Goal: Register for event/course

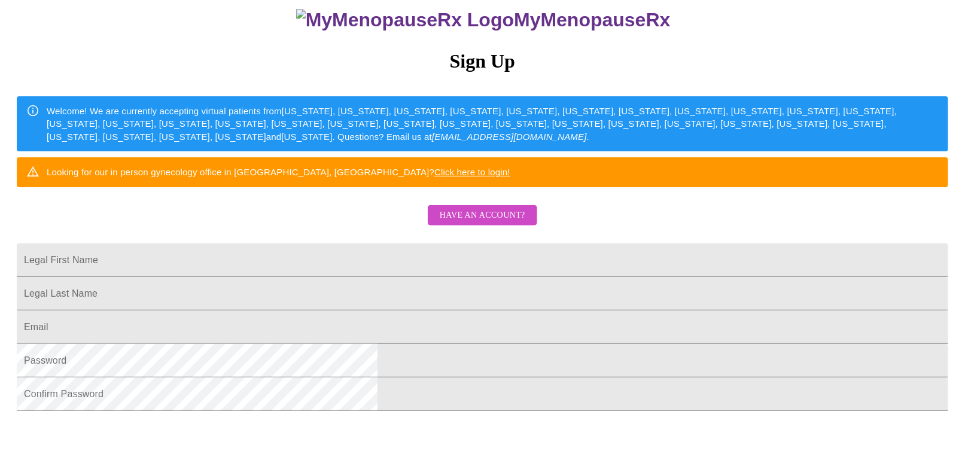
scroll to position [120, 0]
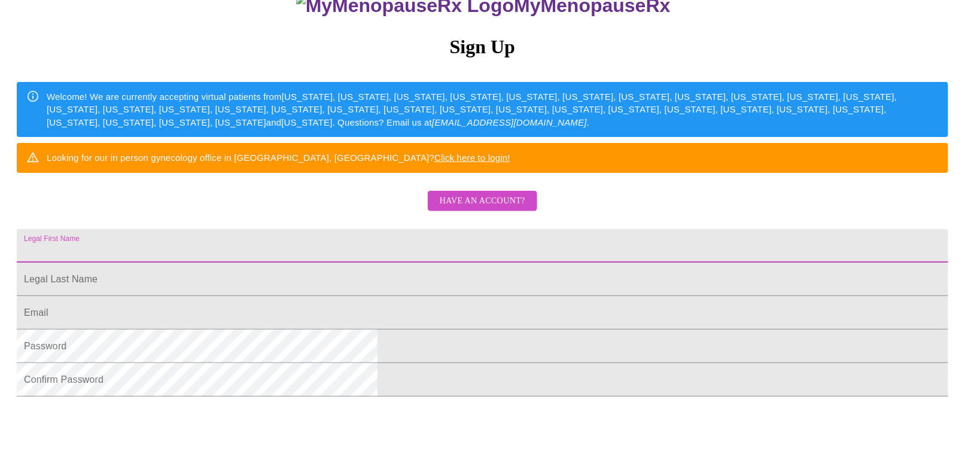
click at [492, 263] on input "Legal First Name" at bounding box center [483, 246] width 932 height 34
type input "[EMAIL_ADDRESS][DOMAIN_NAME]"
drag, startPoint x: 463, startPoint y: 283, endPoint x: 289, endPoint y: 282, distance: 173.5
click at [289, 282] on div "MyMenopauseRx Sign Up Welcome! We are currently accepting virtual patients from…" at bounding box center [483, 156] width 956 height 542
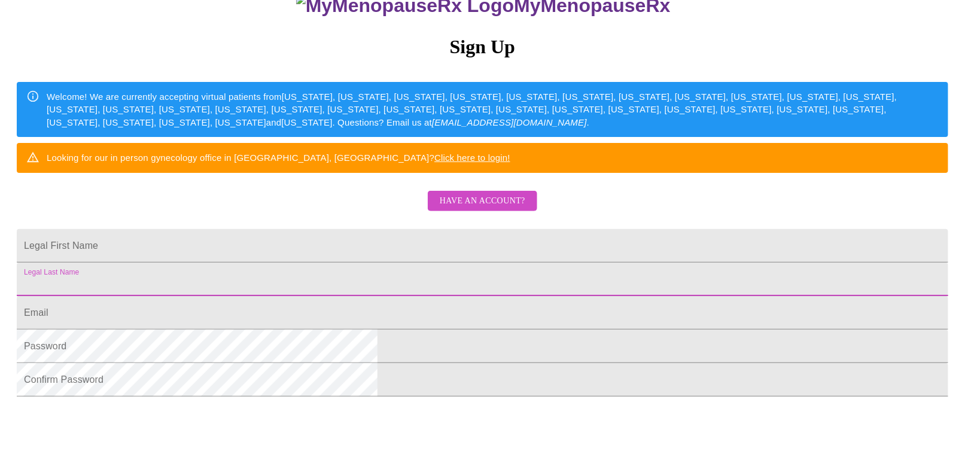
click at [353, 296] on input "Legal First Name" at bounding box center [483, 280] width 932 height 34
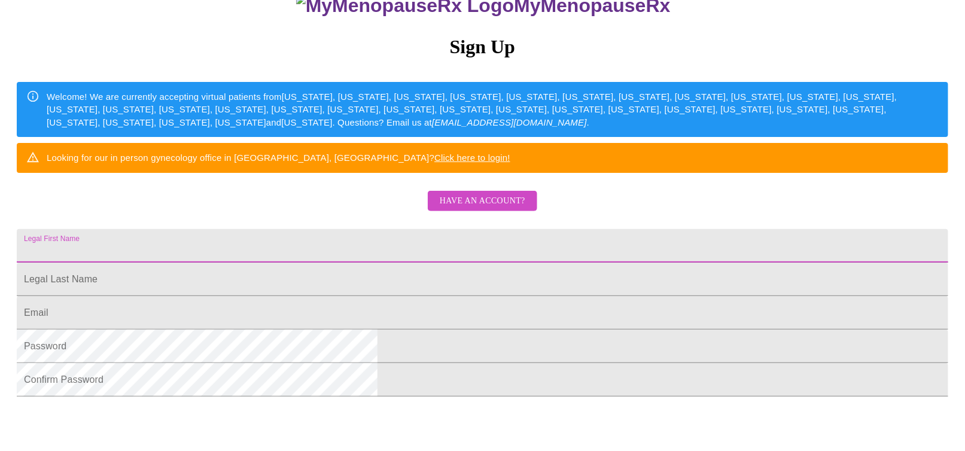
click at [351, 263] on input "Legal First Name" at bounding box center [483, 246] width 932 height 34
type input "[PERSON_NAME]"
click at [328, 263] on input "Legal First Name" at bounding box center [483, 246] width 932 height 34
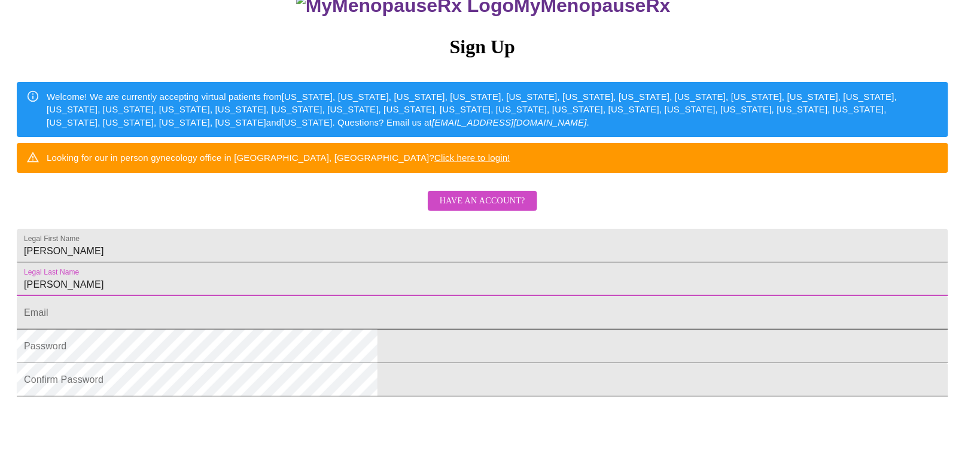
type input "[PERSON_NAME]"
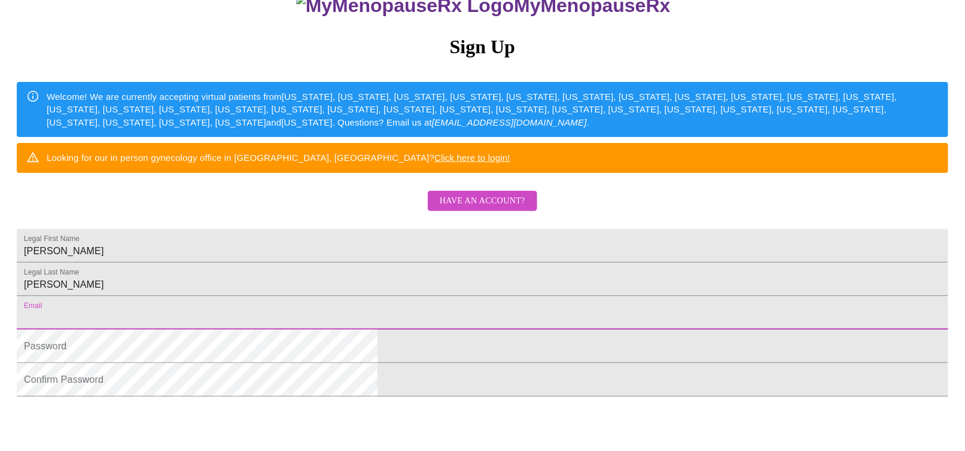
click at [349, 330] on input "Legal First Name" at bounding box center [483, 313] width 932 height 34
paste input "[EMAIL_ADDRESS][DOMAIN_NAME]"
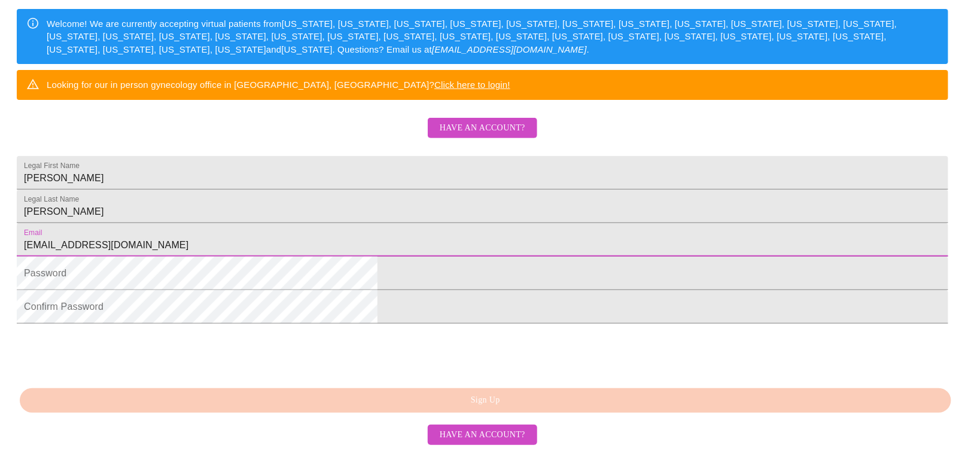
scroll to position [284, 0]
type input "[EMAIL_ADDRESS][DOMAIN_NAME]"
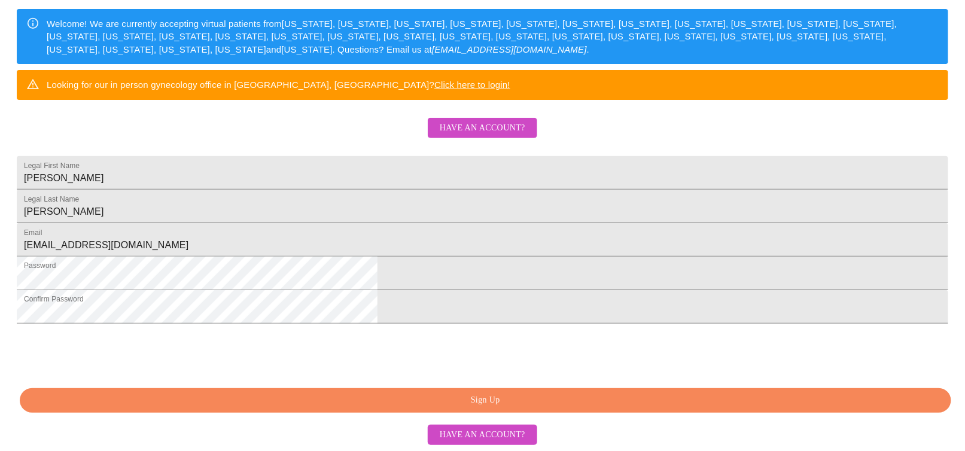
click at [607, 406] on span "Sign Up" at bounding box center [486, 400] width 904 height 15
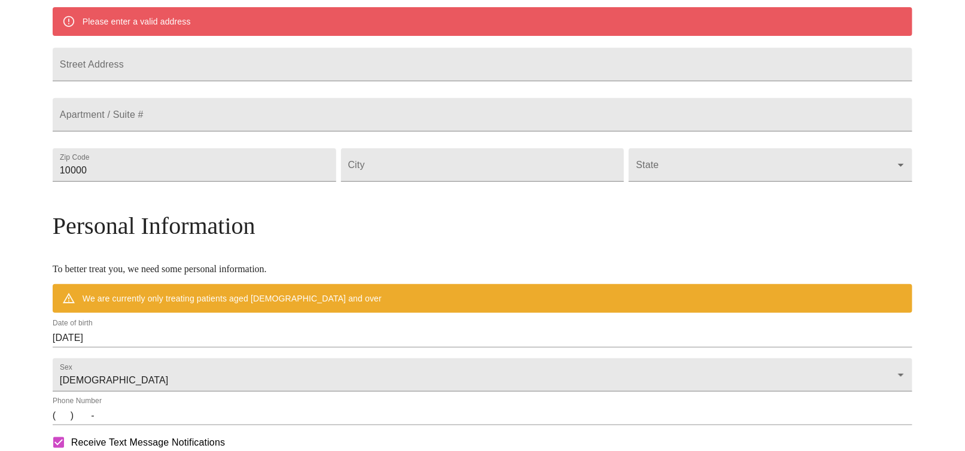
scroll to position [238, 0]
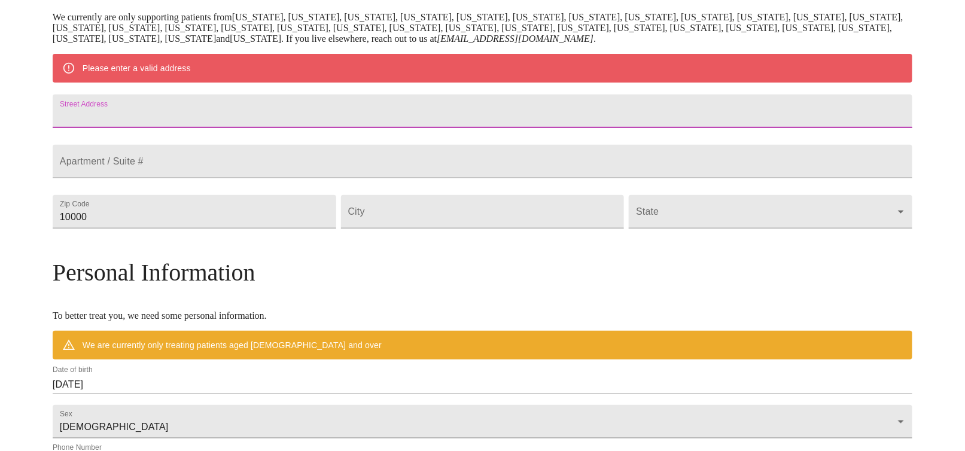
click at [362, 117] on input "Street Address" at bounding box center [483, 112] width 860 height 34
type input "[STREET_ADDRESS]"
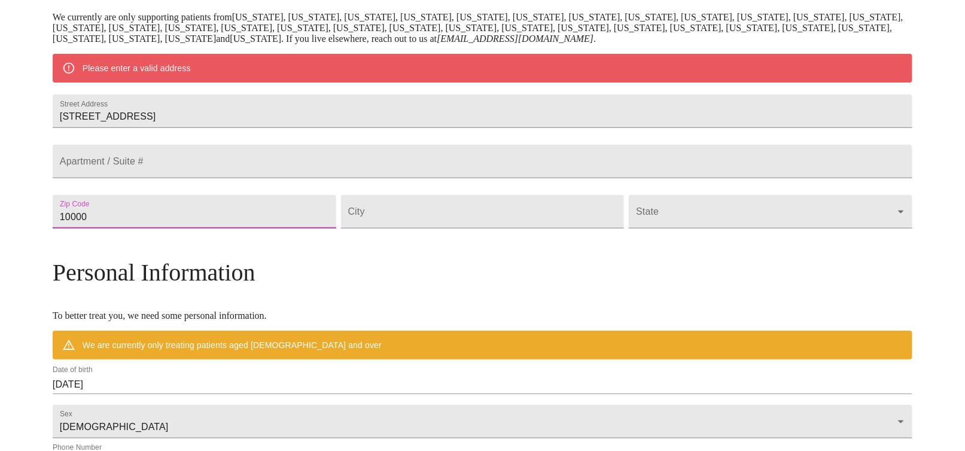
click at [252, 229] on input "10000" at bounding box center [195, 212] width 284 height 34
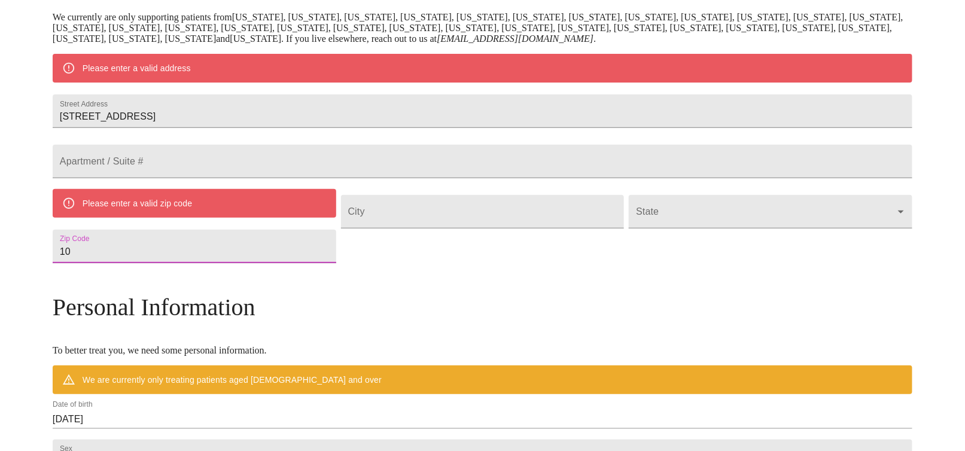
type input "1"
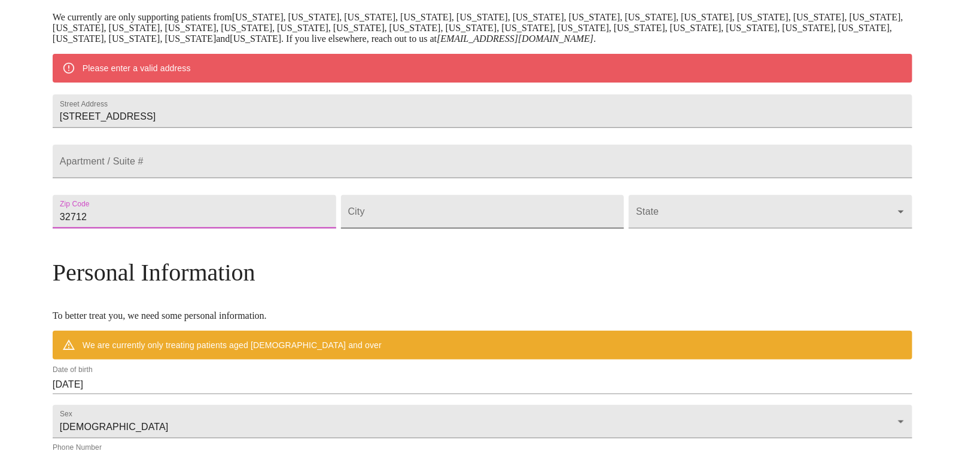
type input "32712"
click at [394, 229] on input "Street Address" at bounding box center [483, 212] width 284 height 34
type input "Apopka"
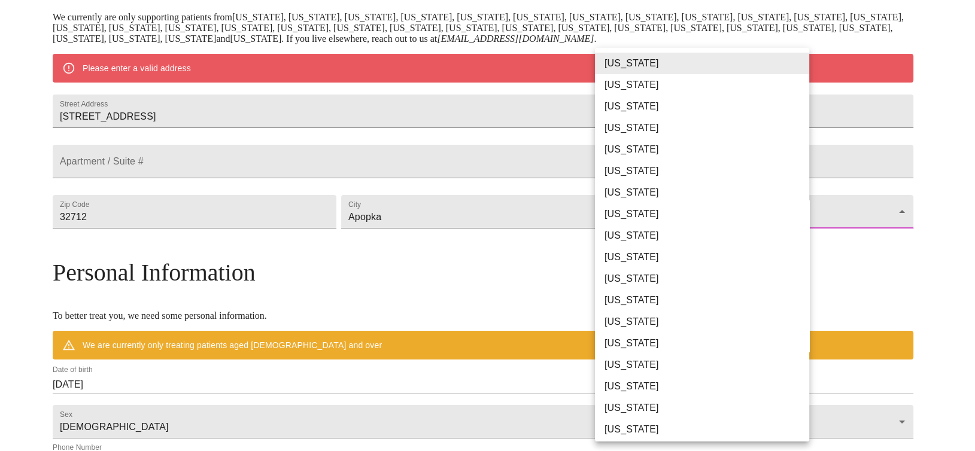
click at [677, 247] on body "MyMenopauseRx Welcome to MyMenopauseRx Since it's your first time here, you'll …" at bounding box center [487, 233] width 965 height 933
click at [641, 236] on li "[US_STATE]" at bounding box center [706, 236] width 223 height 22
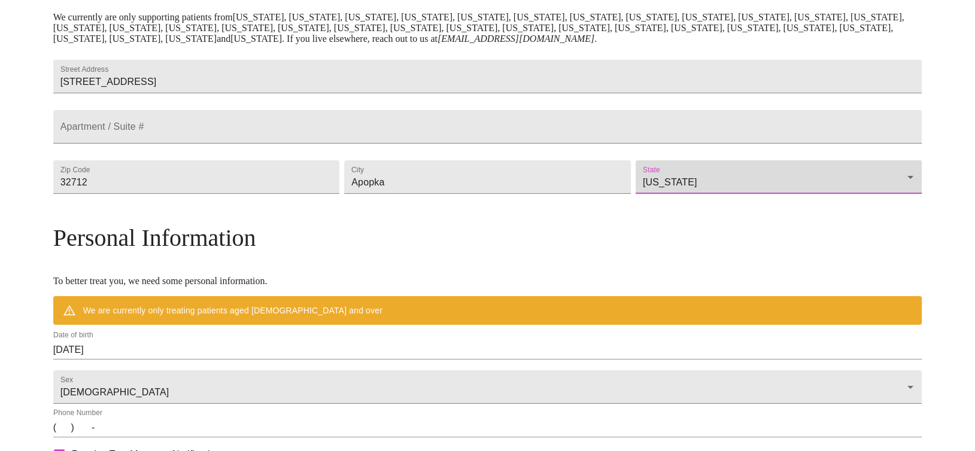
type input "[US_STATE]"
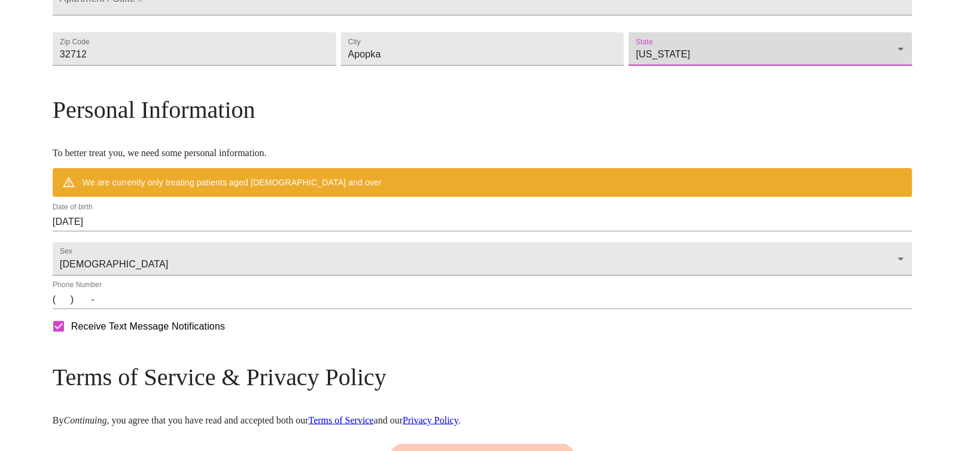
scroll to position [461, 0]
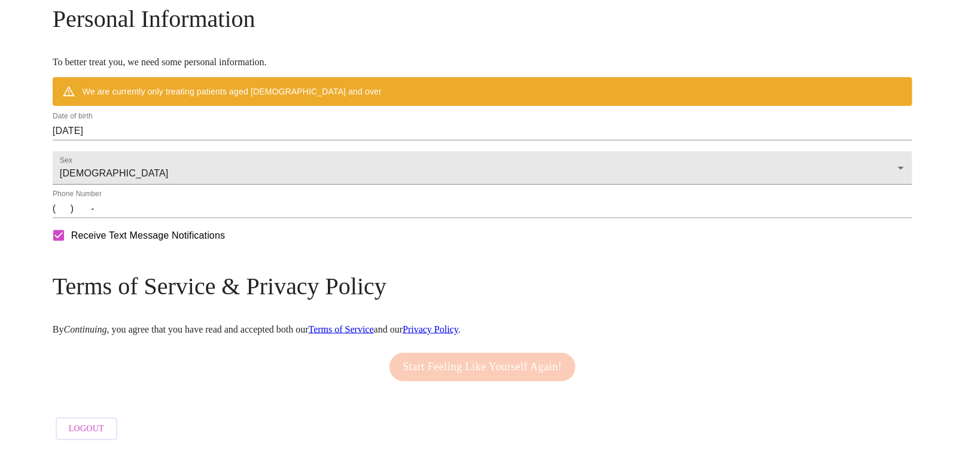
click at [162, 218] on input "(   )    -" at bounding box center [483, 208] width 860 height 19
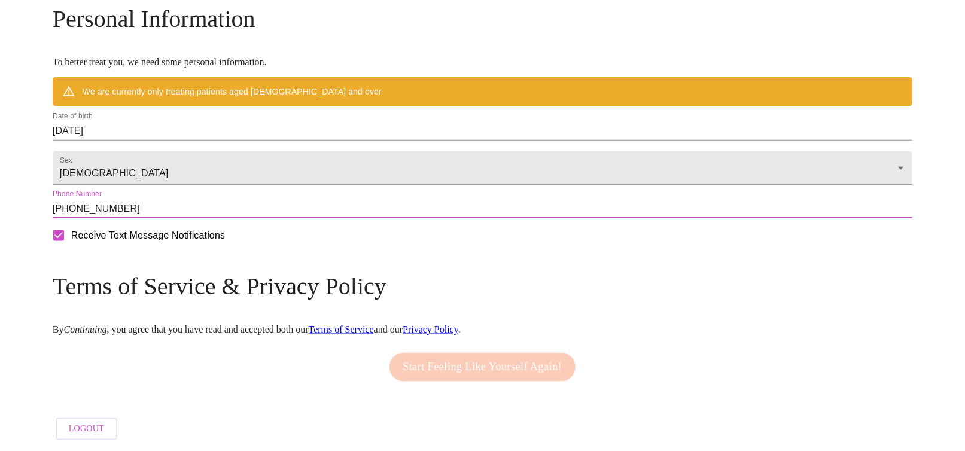
click at [793, 218] on input "[PHONE_NUMBER]" at bounding box center [483, 208] width 860 height 19
click at [752, 251] on div "Receive Text Message Notifications" at bounding box center [482, 236] width 865 height 30
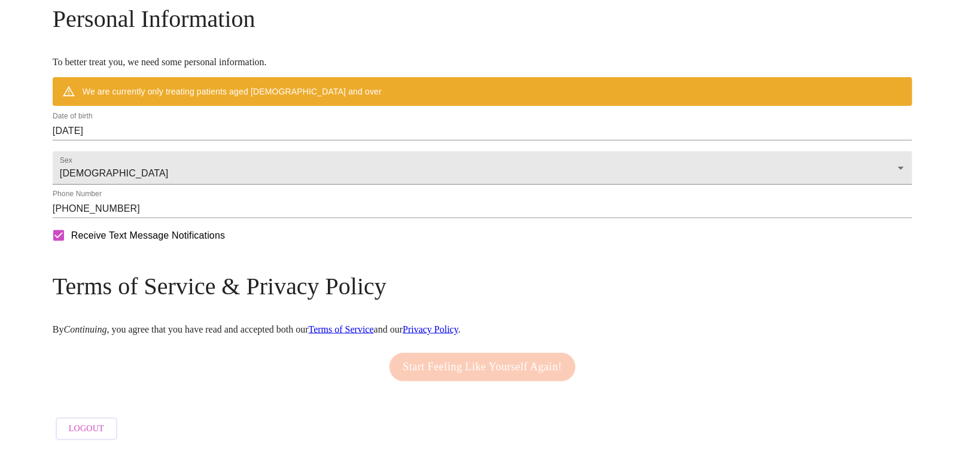
click at [522, 388] on div "Start Feeling Like Yourself Again!" at bounding box center [483, 367] width 193 height 41
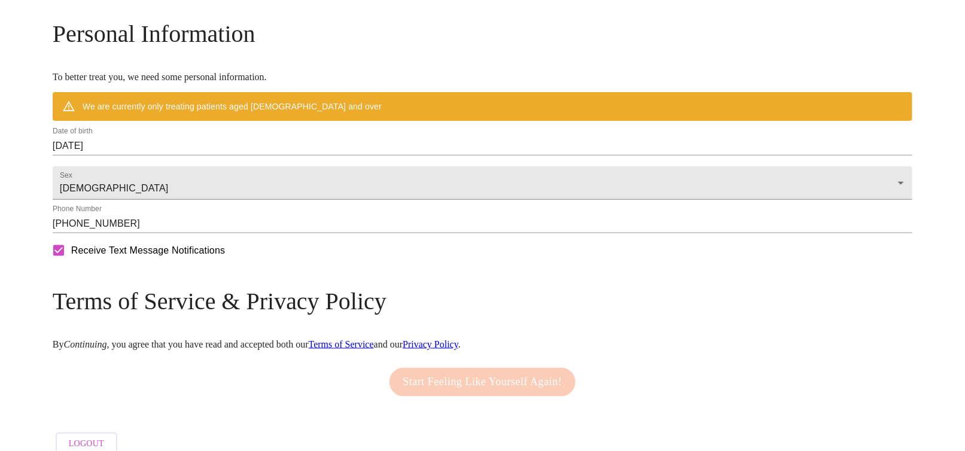
scroll to position [460, 0]
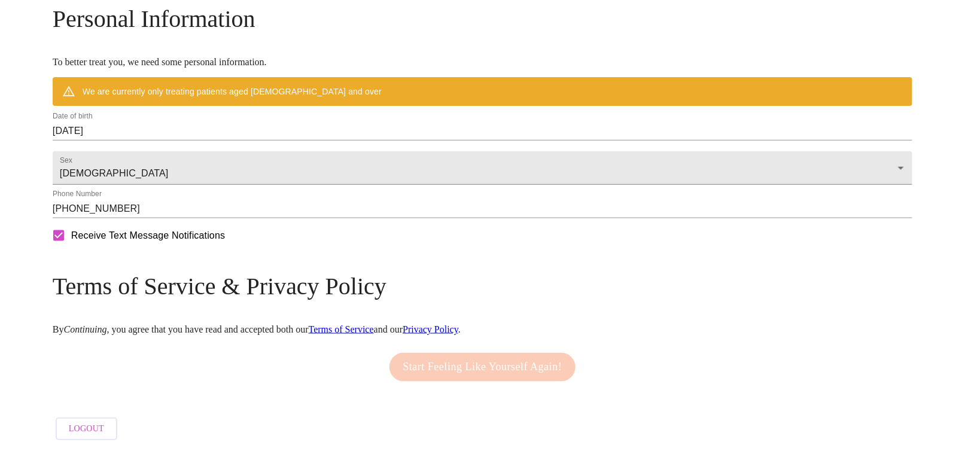
click at [202, 218] on input "[PHONE_NUMBER]" at bounding box center [483, 208] width 860 height 19
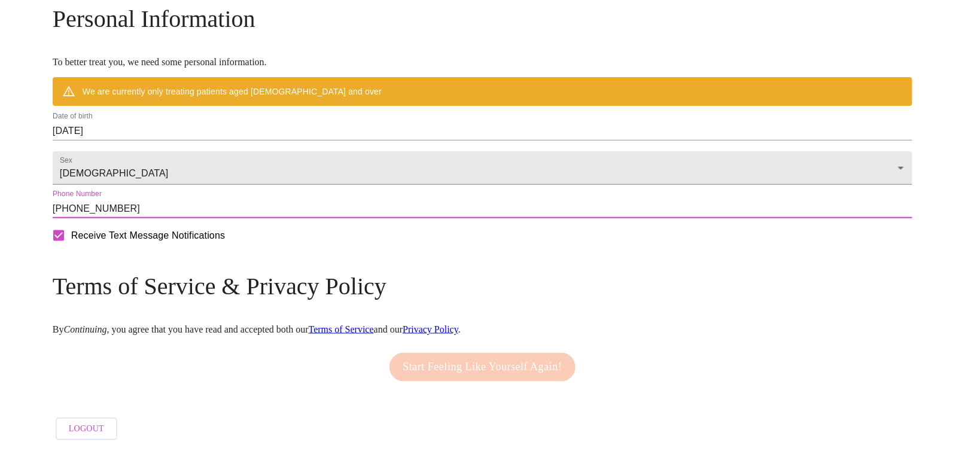
type input "[PHONE_NUMBER]"
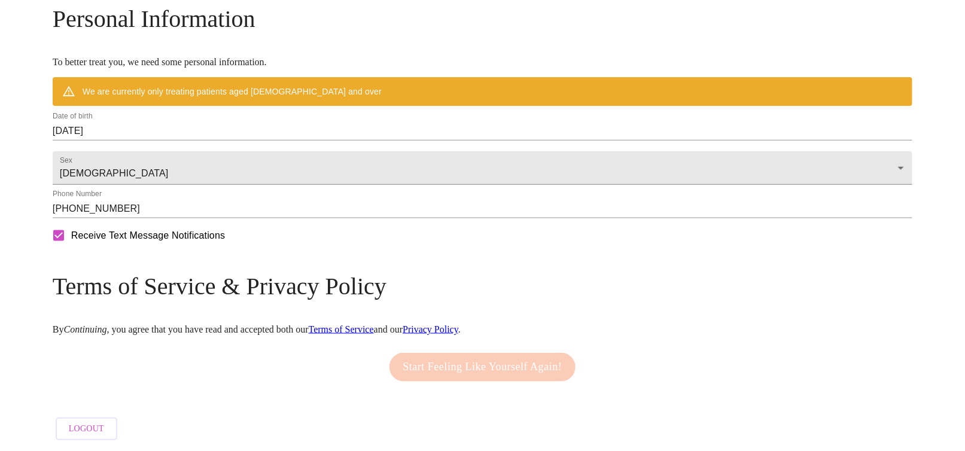
click at [388, 248] on form "Receive Text Message Notifications" at bounding box center [483, 235] width 860 height 25
click at [180, 218] on input "[PHONE_NUMBER]" at bounding box center [483, 208] width 860 height 19
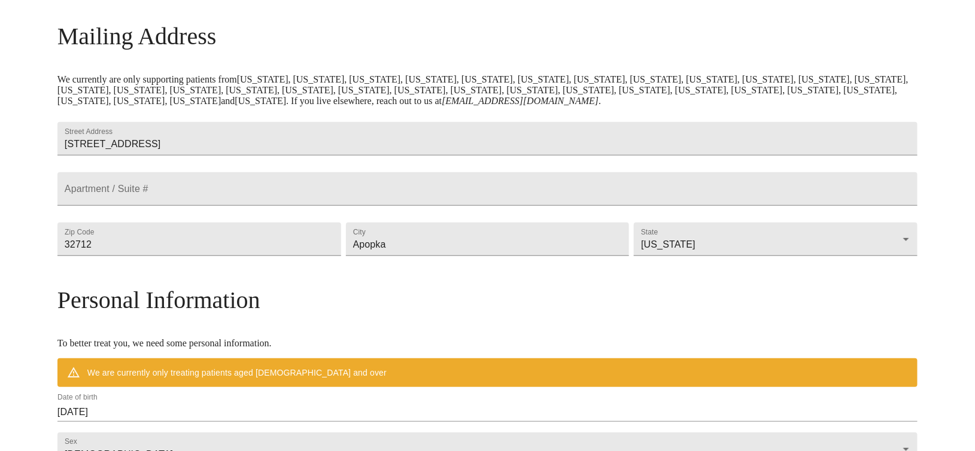
scroll to position [231, 0]
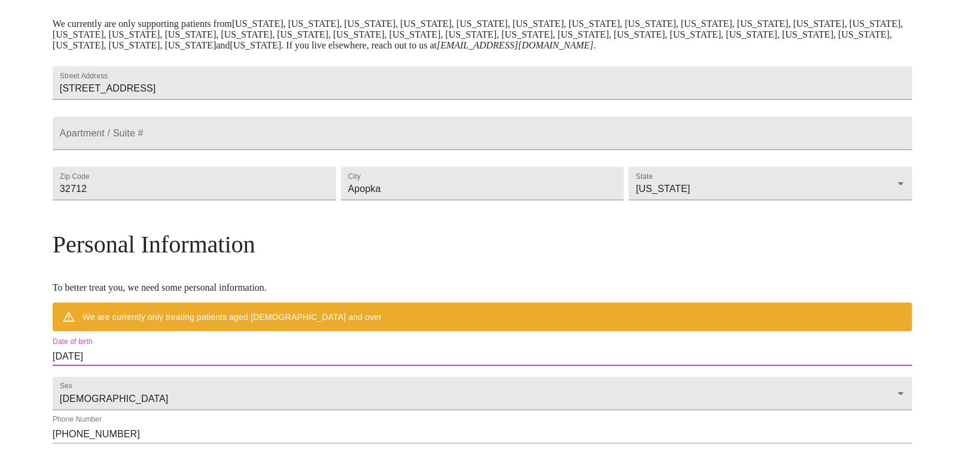
click at [264, 366] on input "[DATE]" at bounding box center [483, 356] width 860 height 19
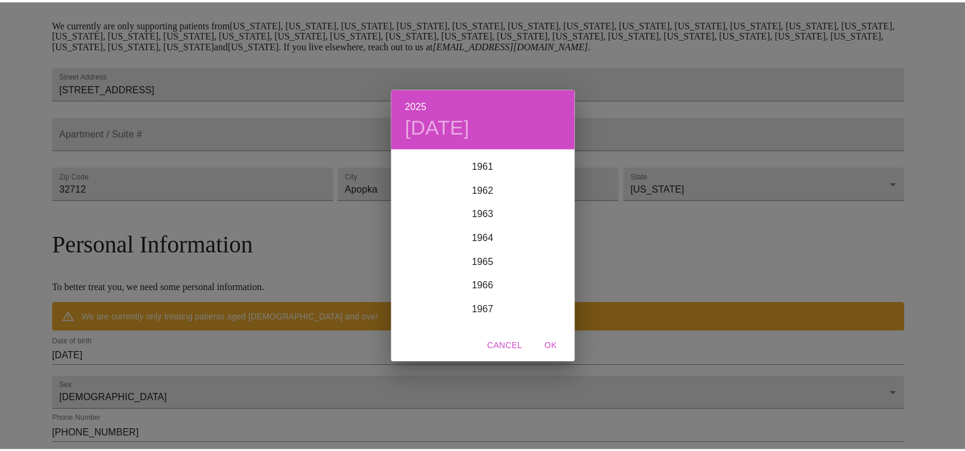
scroll to position [1323, 0]
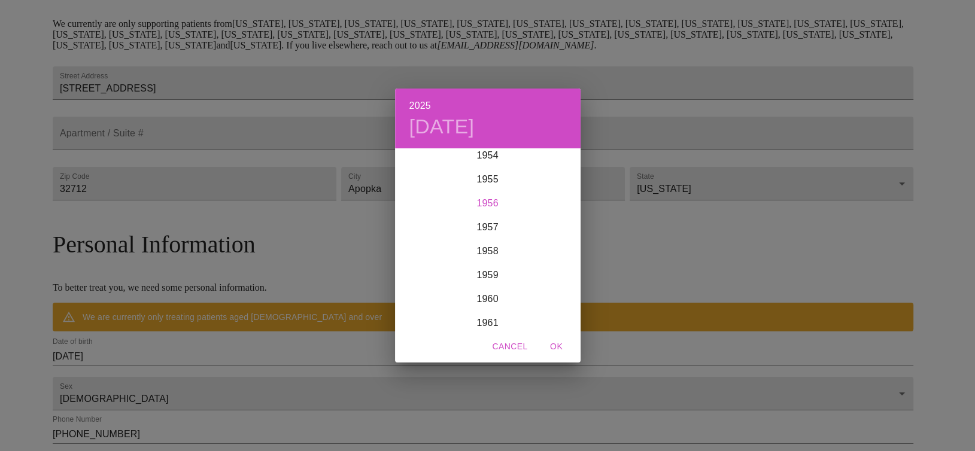
click at [498, 203] on div "1956" at bounding box center [487, 203] width 185 height 24
click at [433, 264] on div "[DATE]" at bounding box center [426, 262] width 62 height 45
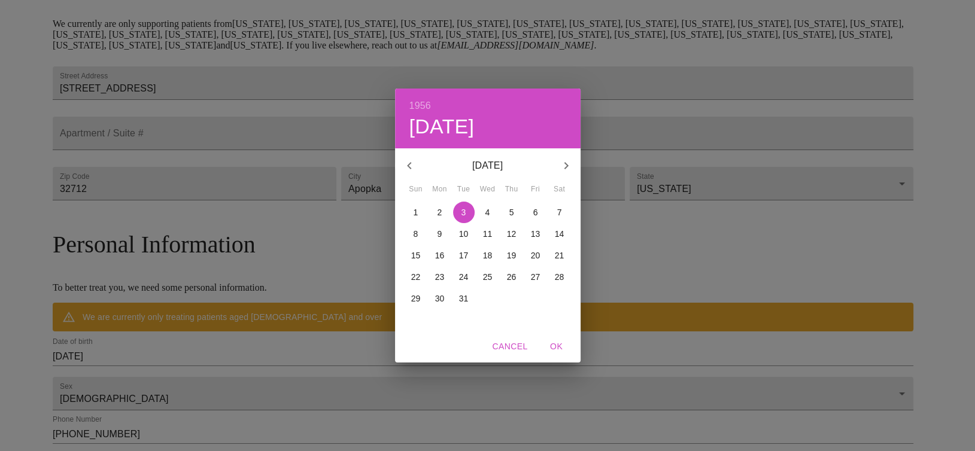
click at [555, 232] on p "14" at bounding box center [560, 234] width 10 height 12
click at [555, 347] on span "OK" at bounding box center [556, 346] width 29 height 15
type input "[DATE]"
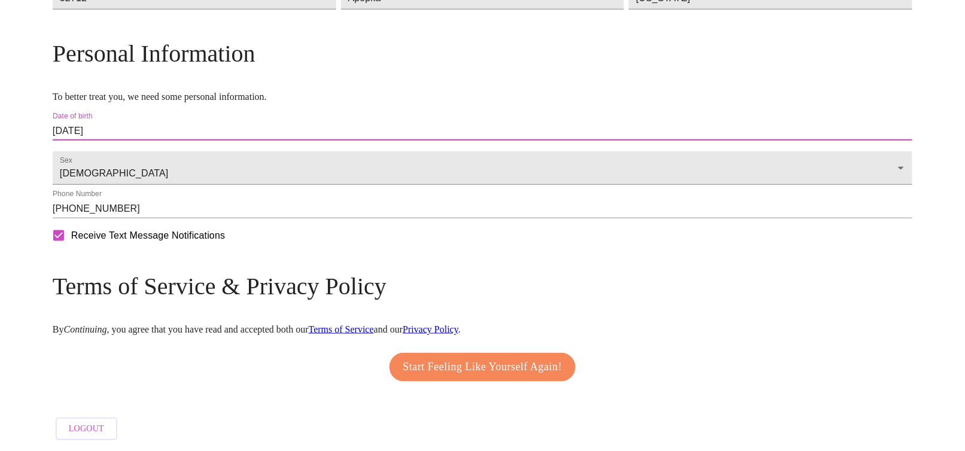
scroll to position [455, 0]
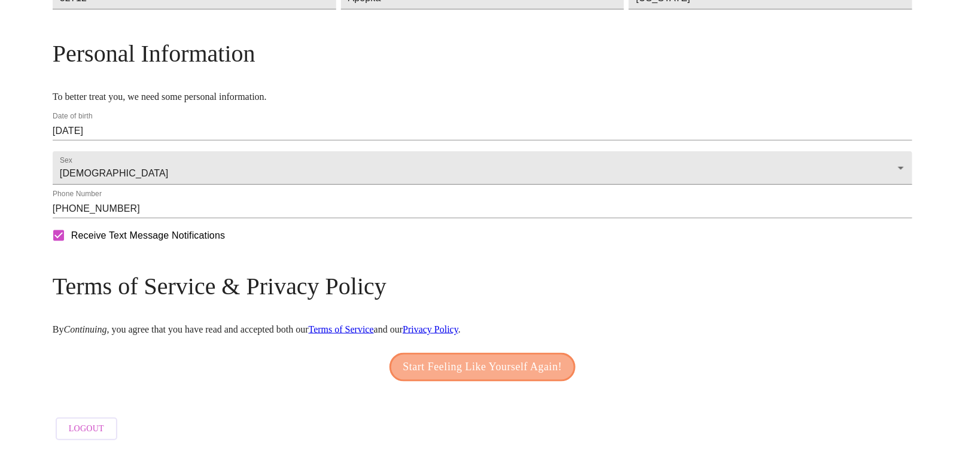
click at [522, 358] on span "Start Feeling Like Yourself Again!" at bounding box center [482, 367] width 159 height 19
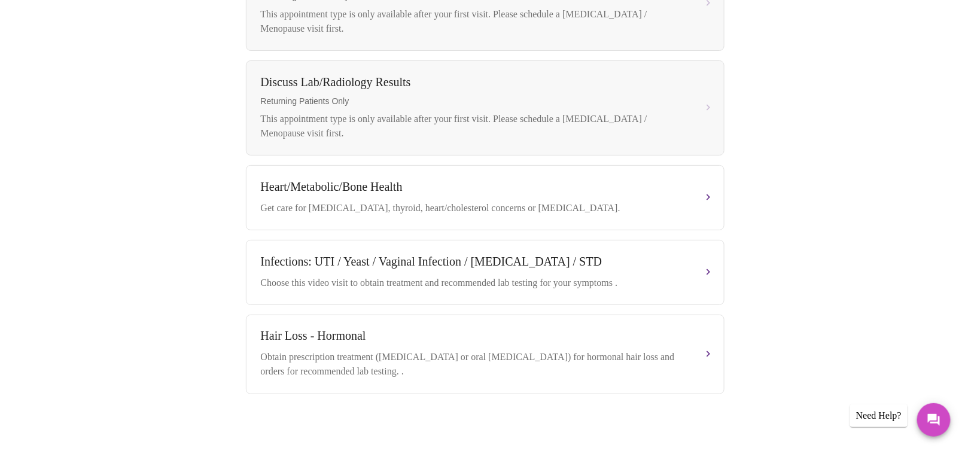
scroll to position [576, 0]
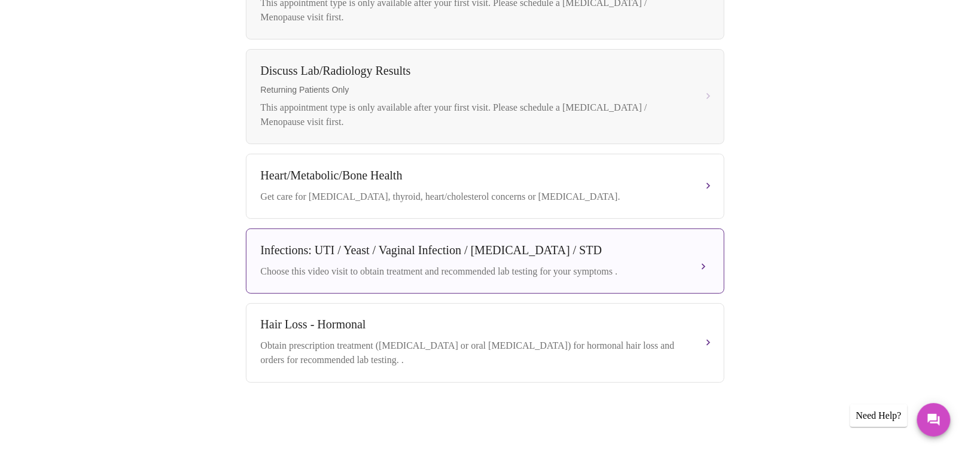
click at [623, 260] on div "Infections: UTI / Yeast / Vaginal Infection / [MEDICAL_DATA] / STD Choose this …" at bounding box center [485, 261] width 449 height 35
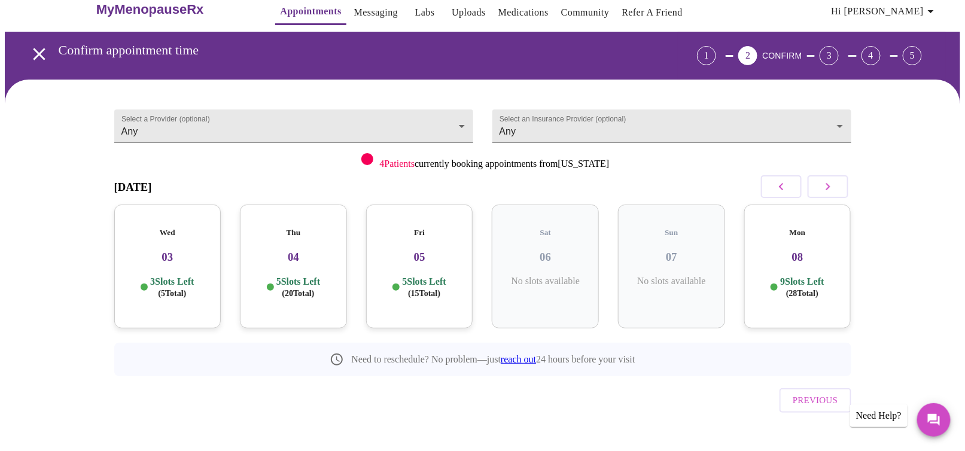
click at [154, 251] on h3 "03" at bounding box center [168, 257] width 88 height 13
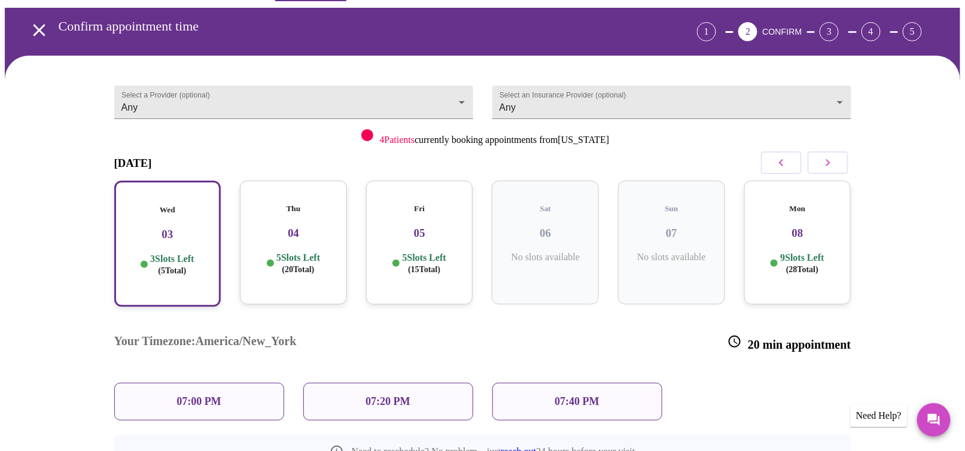
scroll to position [114, 0]
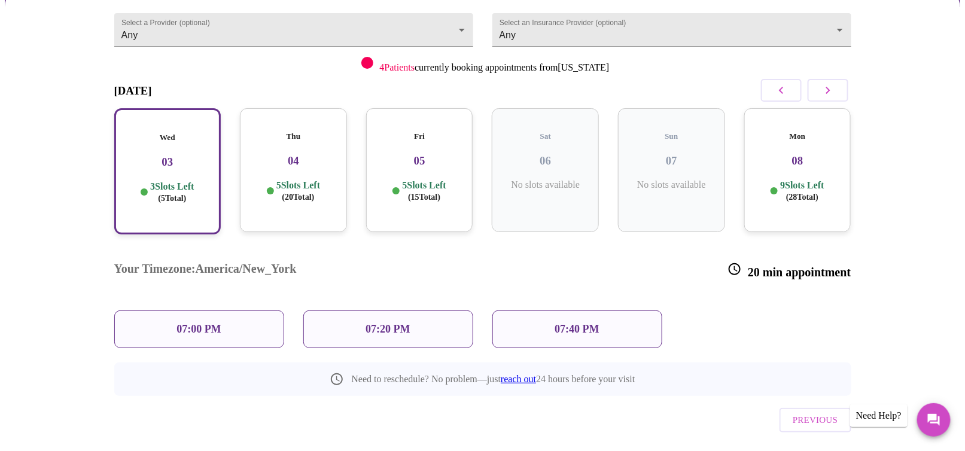
click at [306, 193] on span "( 20 Total)" at bounding box center [298, 197] width 32 height 9
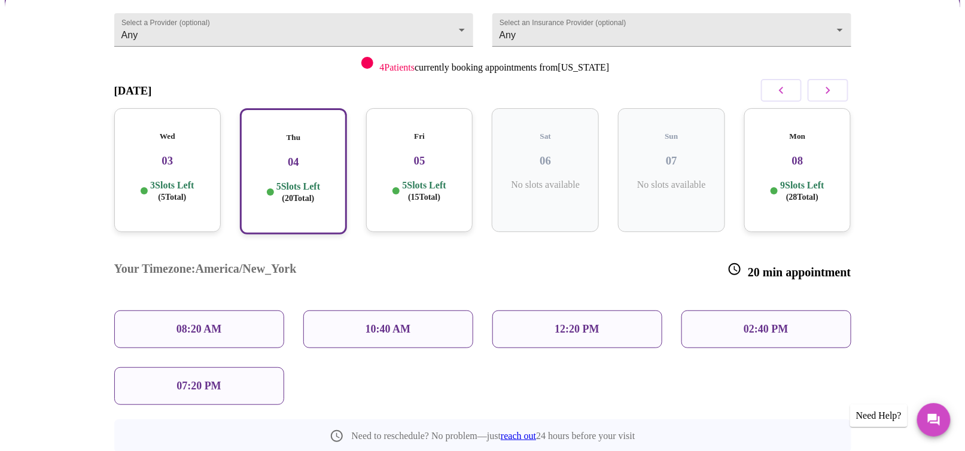
click at [419, 311] on div "10:40 AM" at bounding box center [388, 330] width 170 height 38
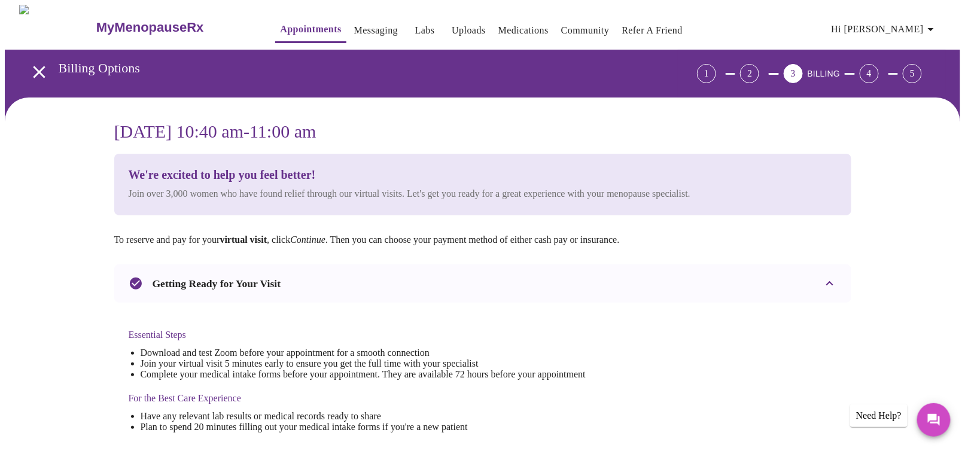
scroll to position [394, 0]
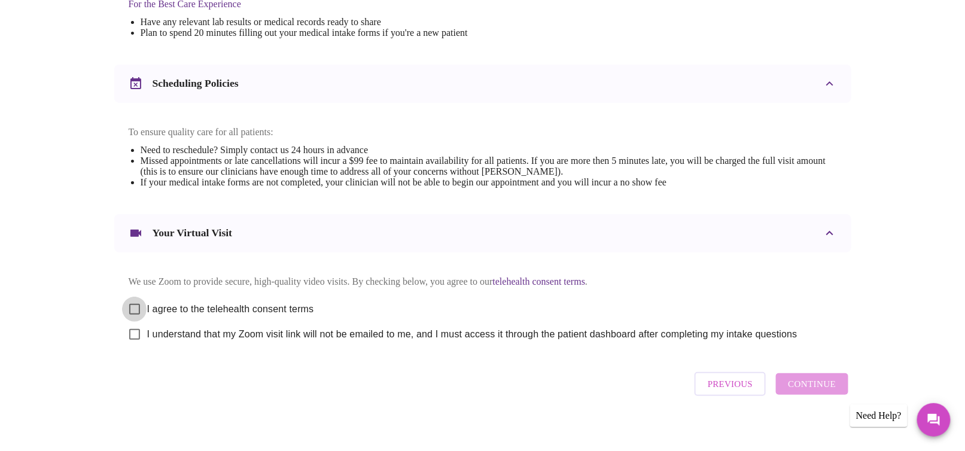
click at [133, 315] on input "I agree to the telehealth consent terms" at bounding box center [134, 309] width 25 height 25
checkbox input "true"
click at [132, 345] on input "I understand that my Zoom visit link will not be emailed to me, and I must acce…" at bounding box center [134, 334] width 25 height 25
checkbox input "true"
click at [807, 392] on span "Continue" at bounding box center [812, 384] width 48 height 16
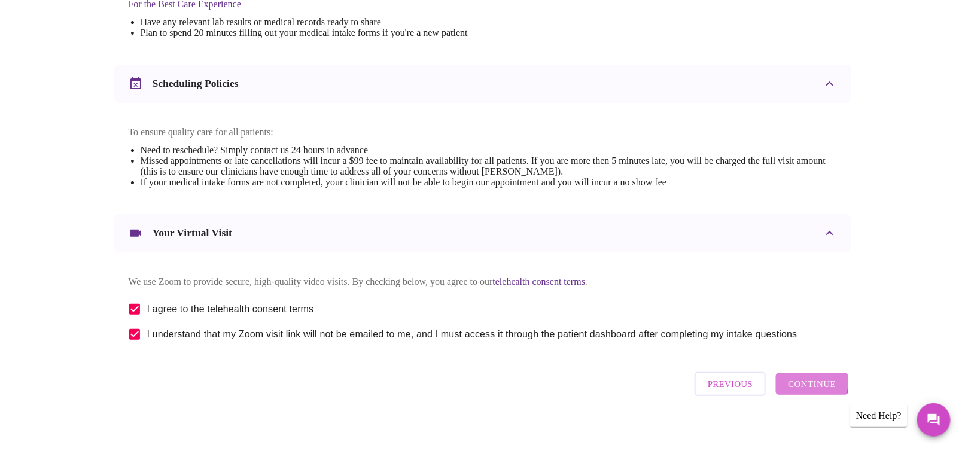
scroll to position [57, 0]
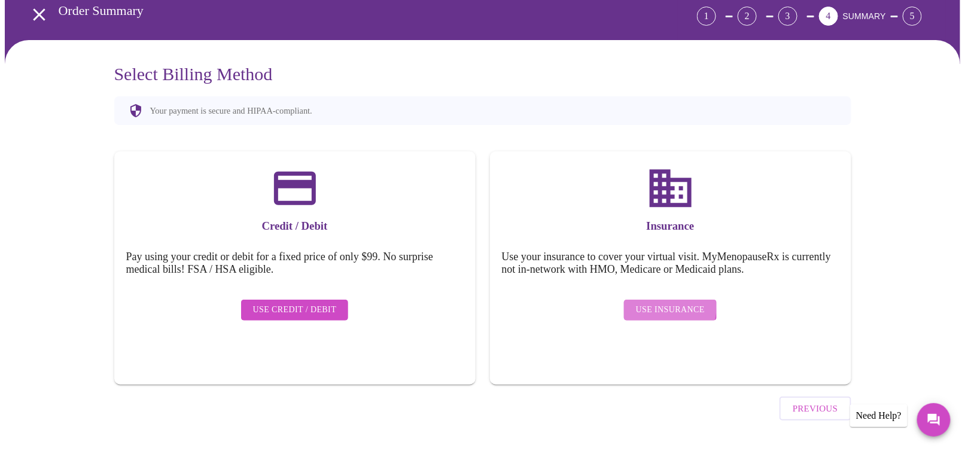
click at [652, 303] on span "Use Insurance" at bounding box center [670, 310] width 69 height 15
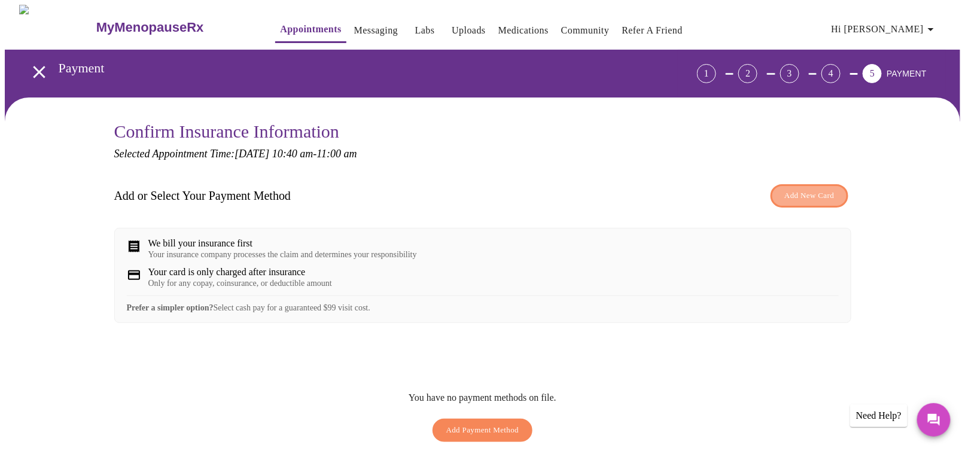
click at [796, 194] on span "Add New Card" at bounding box center [809, 196] width 50 height 14
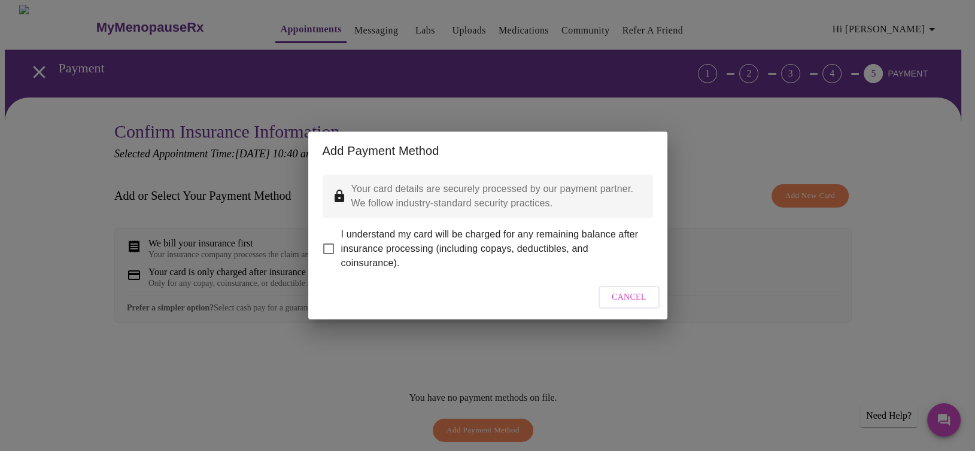
click at [329, 237] on input "I understand my card will be charged for any remaining balance after insurance …" at bounding box center [328, 248] width 25 height 25
checkbox input "true"
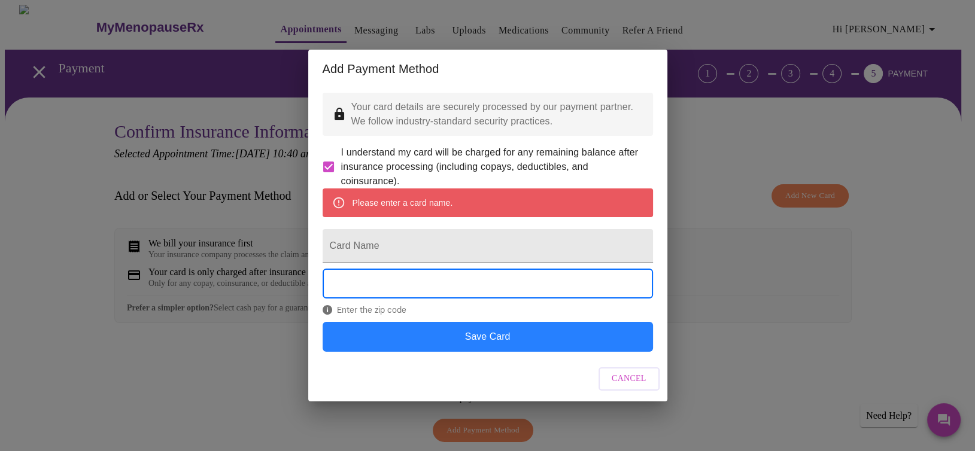
click at [579, 352] on button "Save Card" at bounding box center [488, 337] width 330 height 30
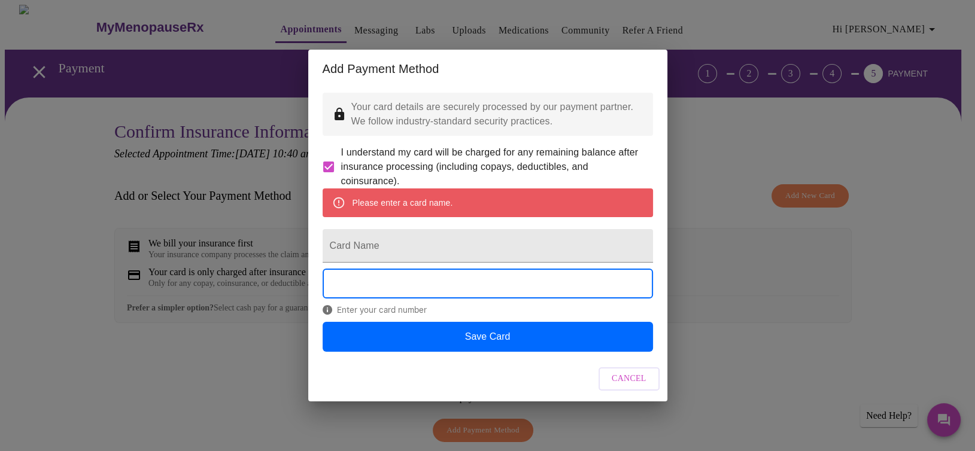
click at [629, 387] on span "Cancel" at bounding box center [629, 379] width 35 height 15
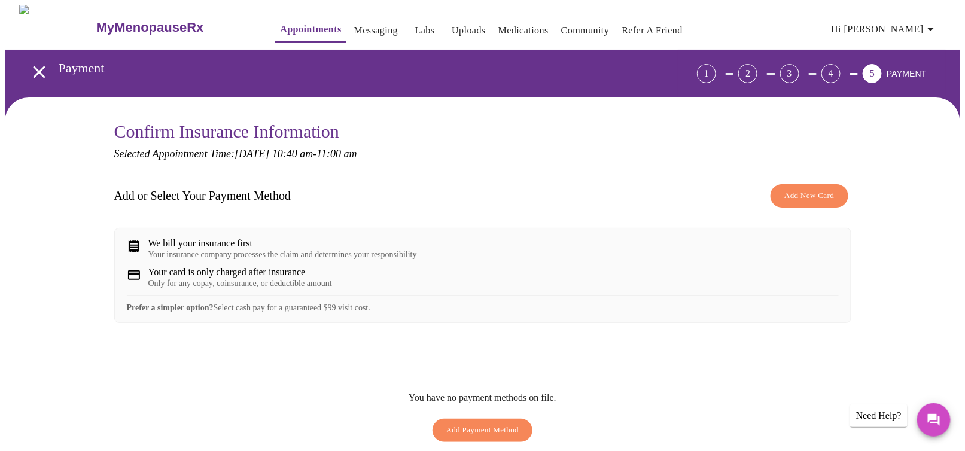
click at [927, 27] on span "Hi [PERSON_NAME]" at bounding box center [885, 29] width 107 height 17
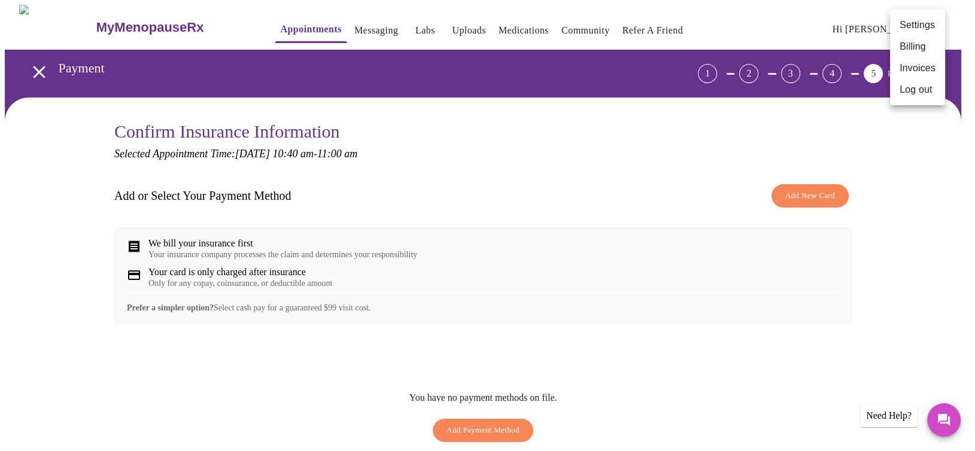
click at [923, 244] on div at bounding box center [487, 225] width 975 height 451
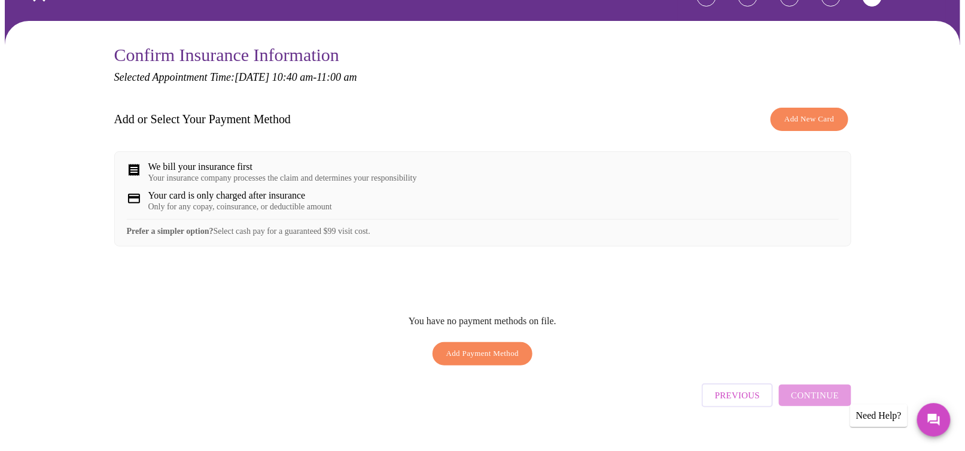
scroll to position [99, 0]
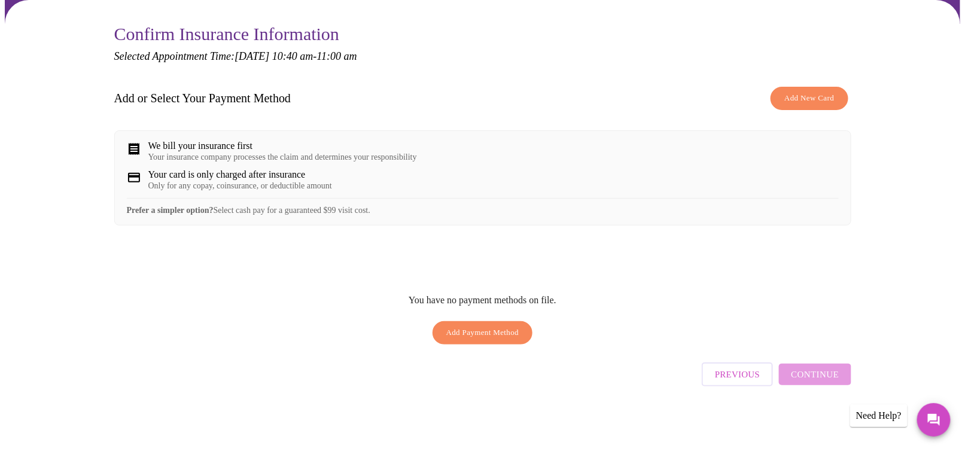
click at [386, 215] on div "Prefer a simpler option? Select cash pay for a guaranteed $99 visit cost." at bounding box center [483, 206] width 712 height 17
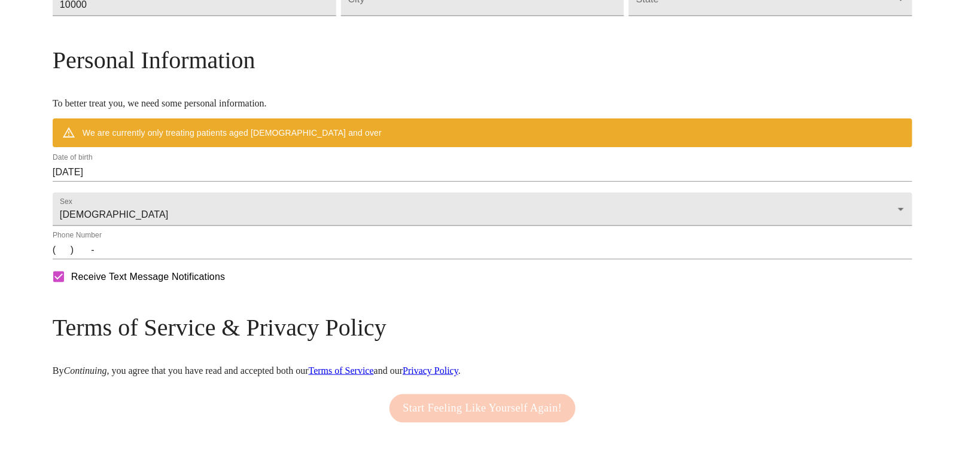
scroll to position [238, 0]
